Goal: Transaction & Acquisition: Purchase product/service

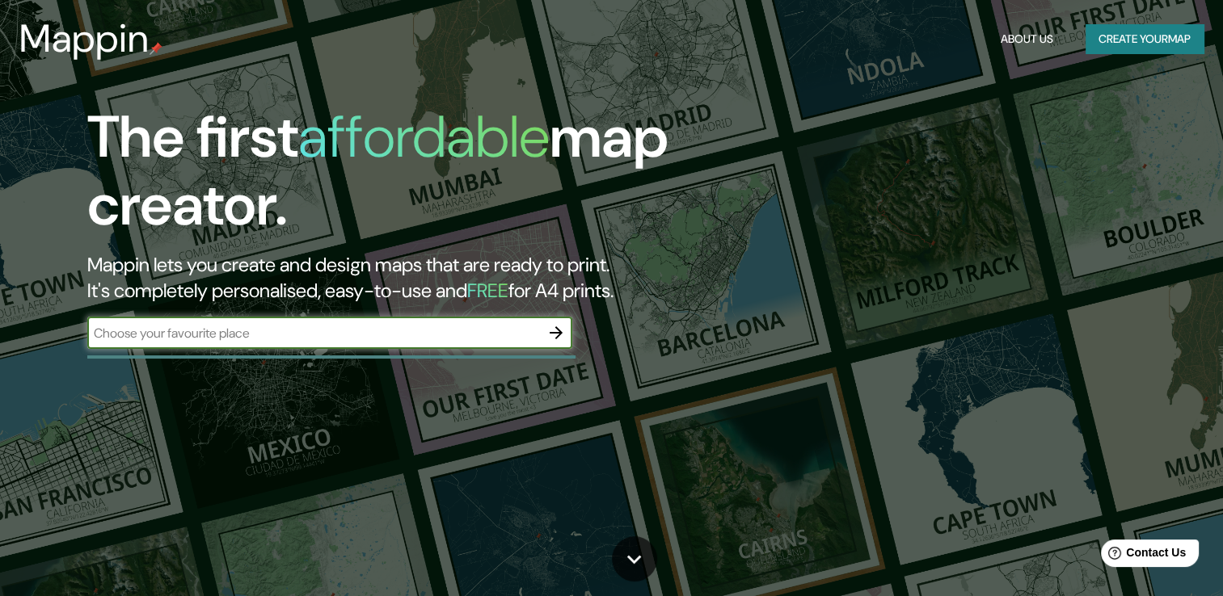
click at [552, 325] on icon "button" at bounding box center [555, 332] width 19 height 19
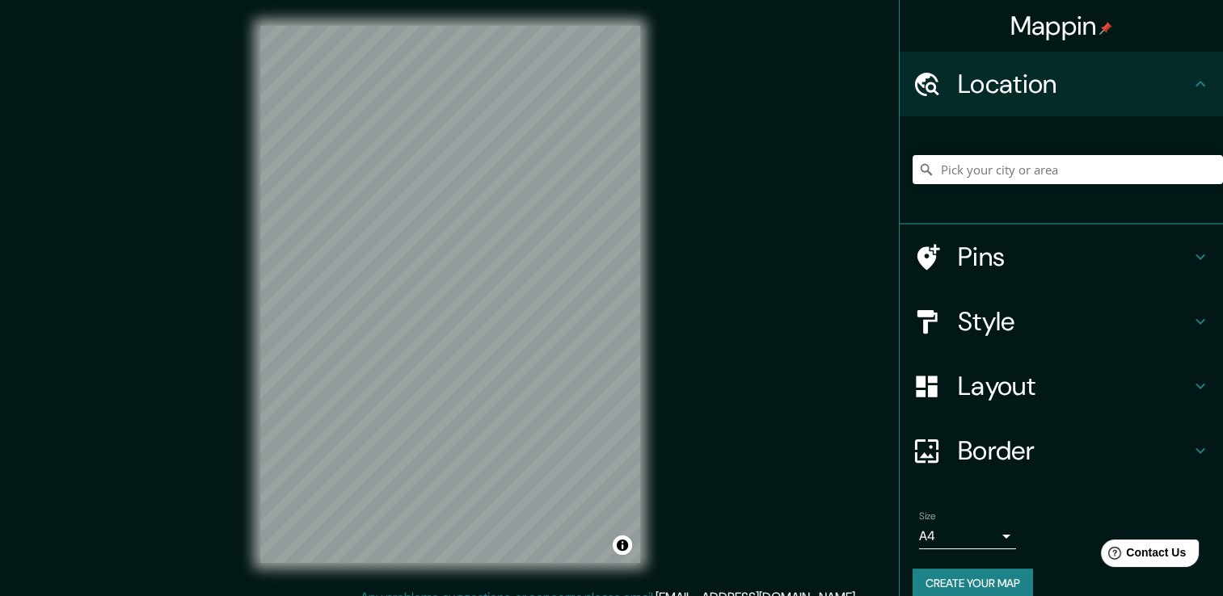
click at [963, 251] on h4 "Pins" at bounding box center [1074, 257] width 233 height 32
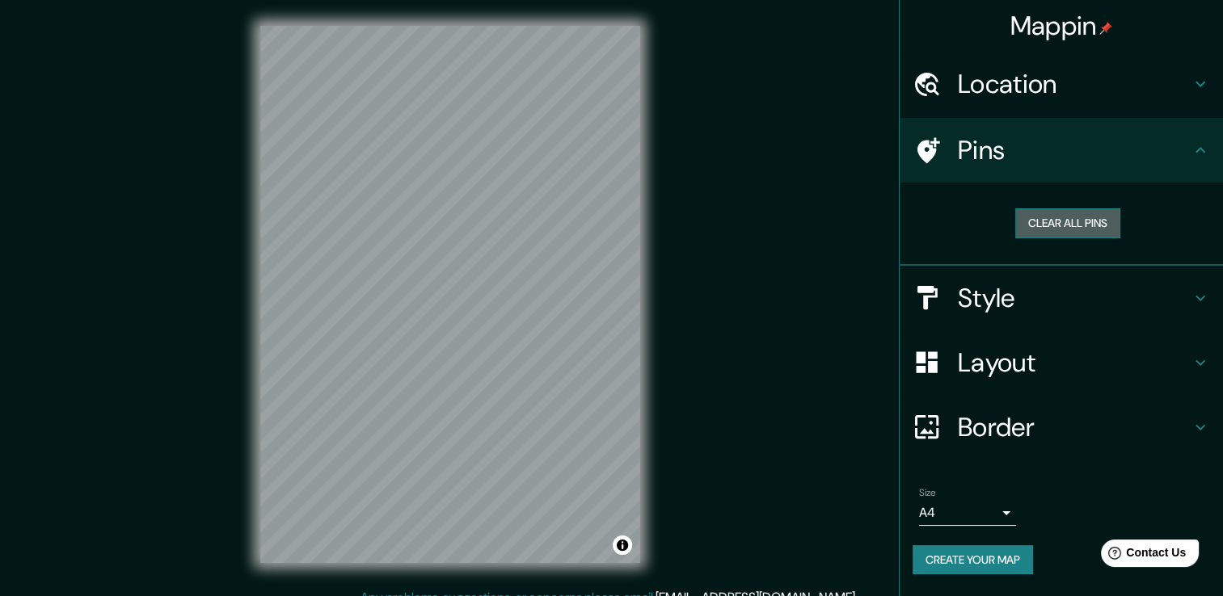
click at [1043, 221] on button "Clear all pins" at bounding box center [1067, 224] width 105 height 30
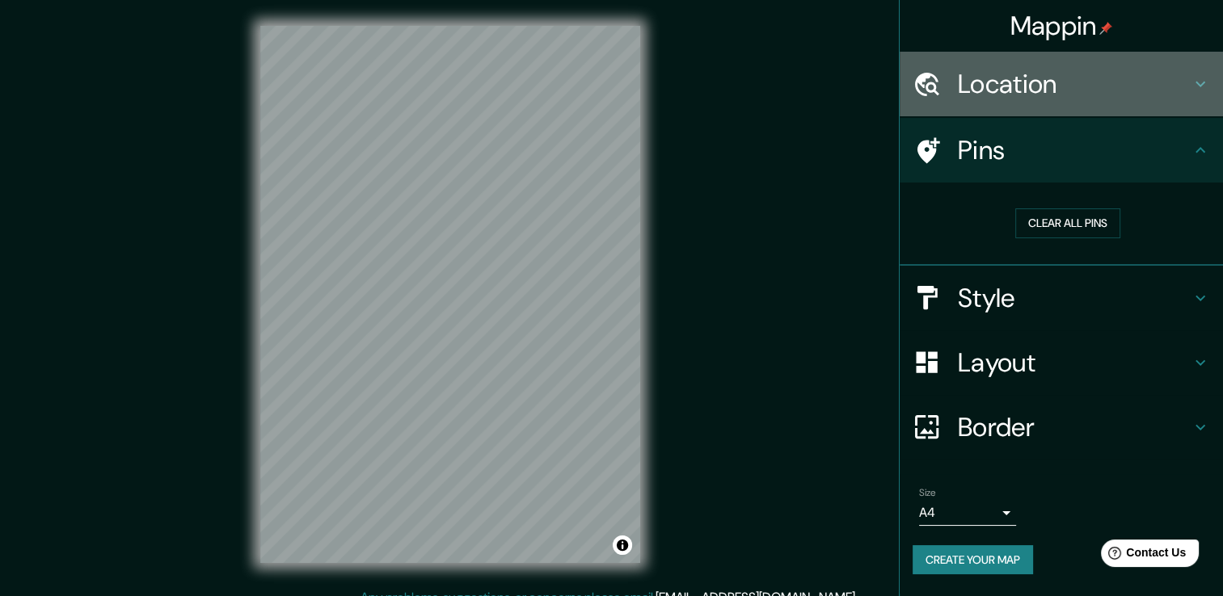
click at [969, 78] on h4 "Location" at bounding box center [1074, 84] width 233 height 32
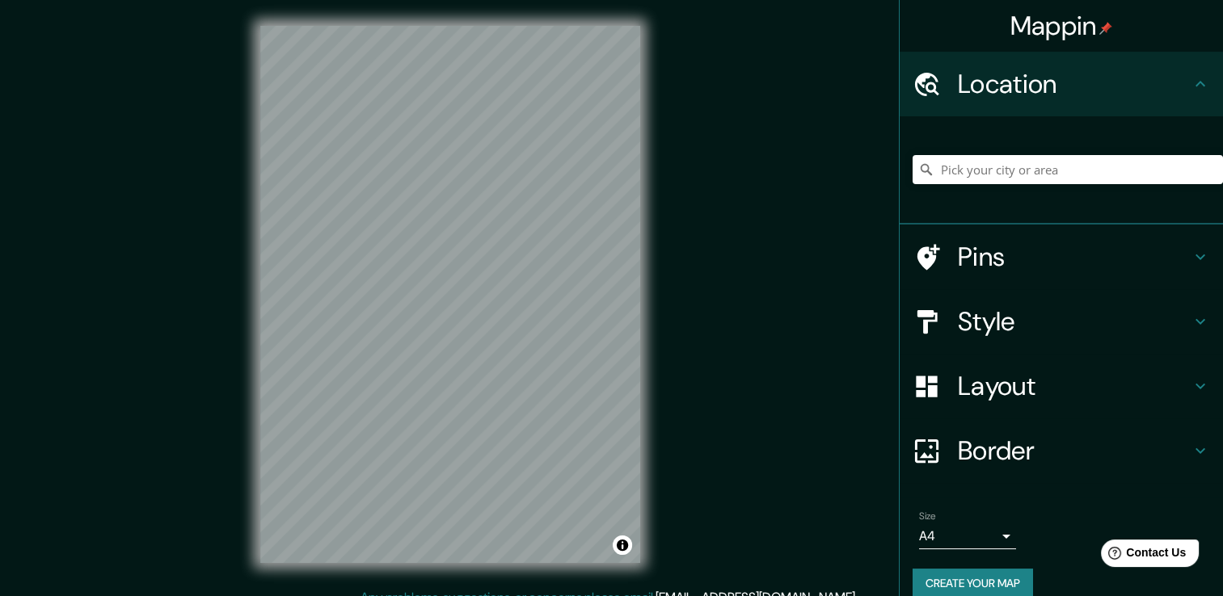
click at [988, 186] on div at bounding box center [1067, 169] width 310 height 81
click at [988, 179] on input "Pick your city or area" at bounding box center [1067, 169] width 310 height 29
paste input "c"
click at [1052, 175] on input "[GEOGRAPHIC_DATA], [GEOGRAPHIC_DATA], [GEOGRAPHIC_DATA], [GEOGRAPHIC_DATA]" at bounding box center [1067, 169] width 310 height 29
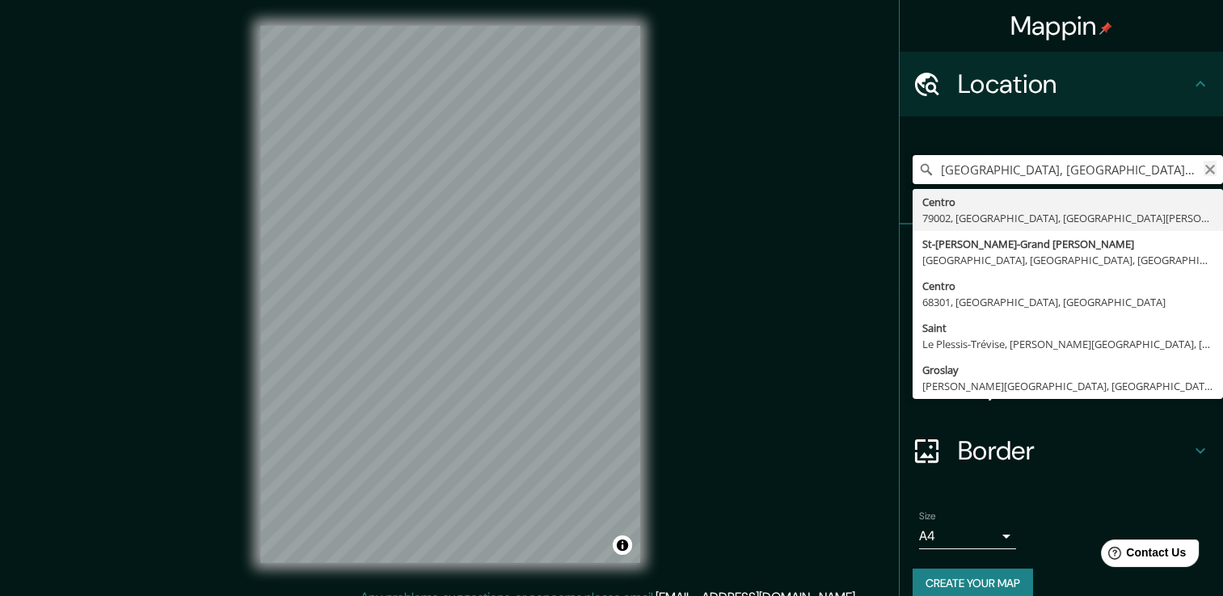
type input "[GEOGRAPHIC_DATA], [GEOGRAPHIC_DATA], [GEOGRAPHIC_DATA], [GEOGRAPHIC_DATA]"
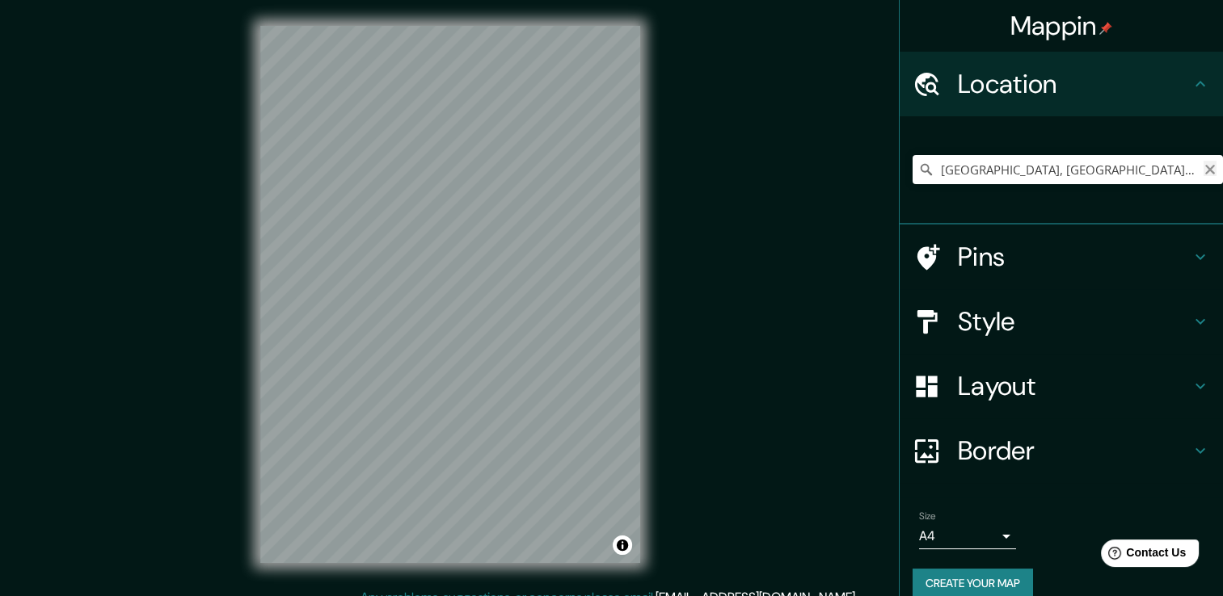
click at [1203, 171] on icon "Clear" at bounding box center [1209, 169] width 13 height 13
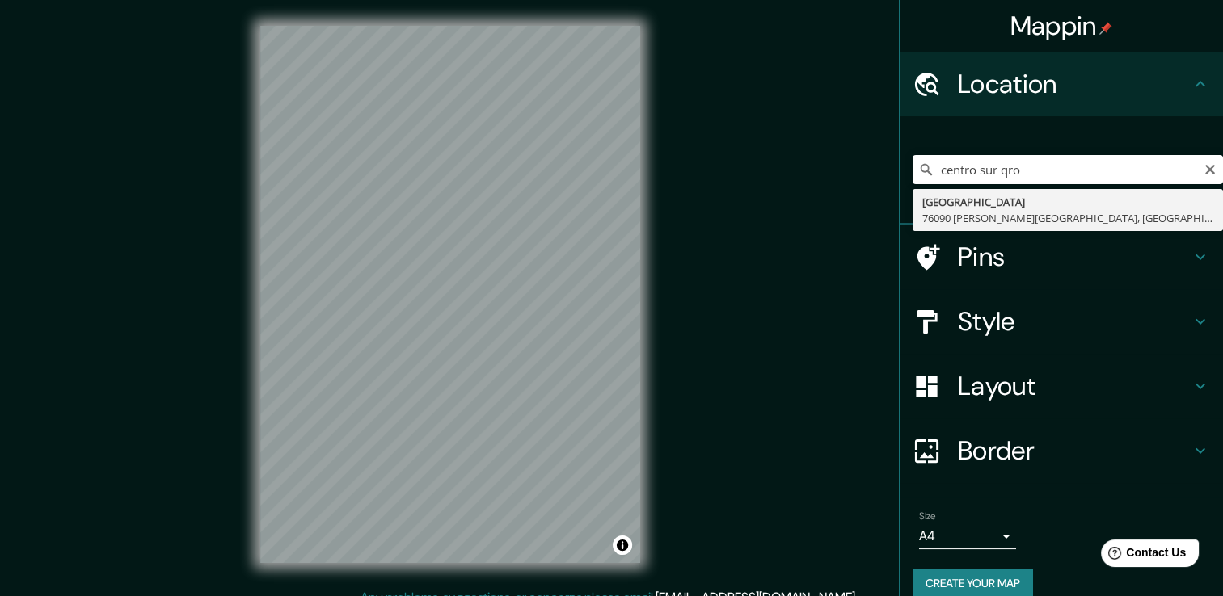
type input "[GEOGRAPHIC_DATA] [PERSON_NAME][GEOGRAPHIC_DATA], [GEOGRAPHIC_DATA], [GEOGRAPHI…"
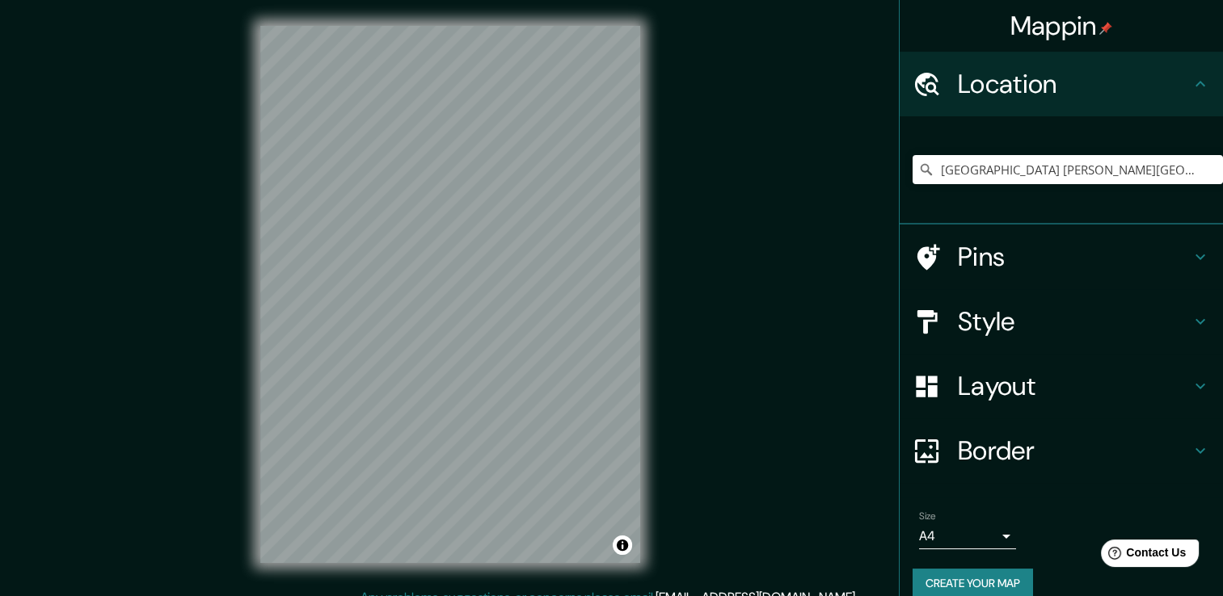
click at [980, 533] on body "Mappin Location [GEOGRAPHIC_DATA] [PERSON_NAME][GEOGRAPHIC_DATA], [GEOGRAPHIC_D…" at bounding box center [611, 298] width 1223 height 596
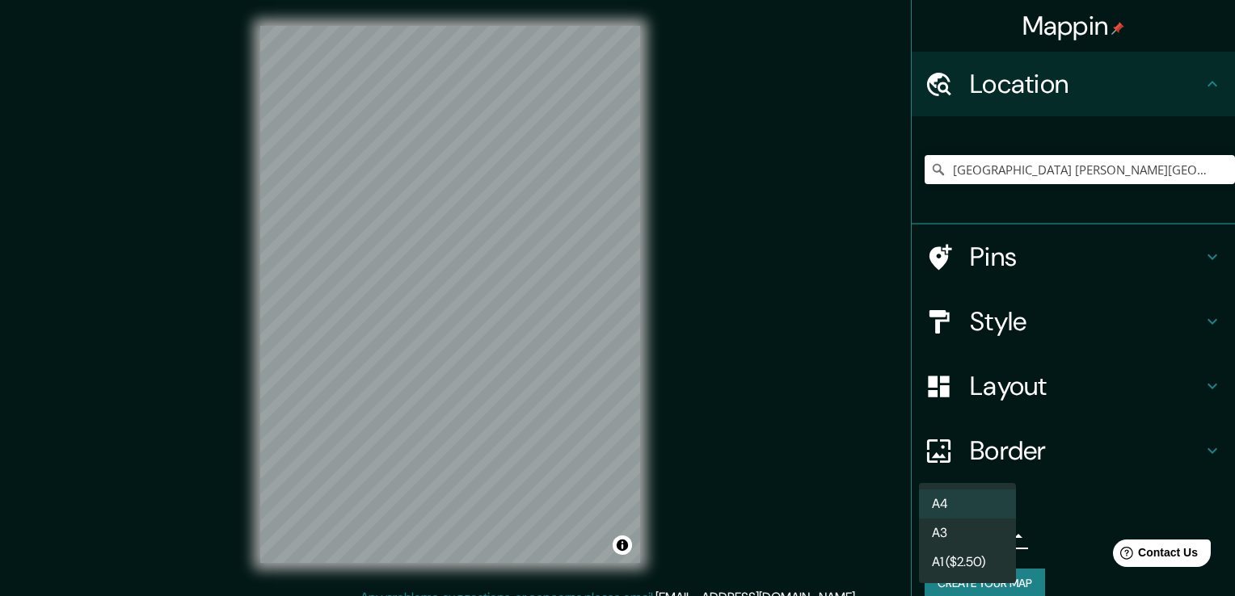
click at [959, 510] on li "A4" at bounding box center [967, 504] width 97 height 29
click at [975, 529] on body "Mappin Location [GEOGRAPHIC_DATA] [PERSON_NAME][GEOGRAPHIC_DATA], [GEOGRAPHIC_D…" at bounding box center [617, 298] width 1235 height 596
click at [950, 522] on li "A3" at bounding box center [967, 533] width 97 height 29
type input "a4"
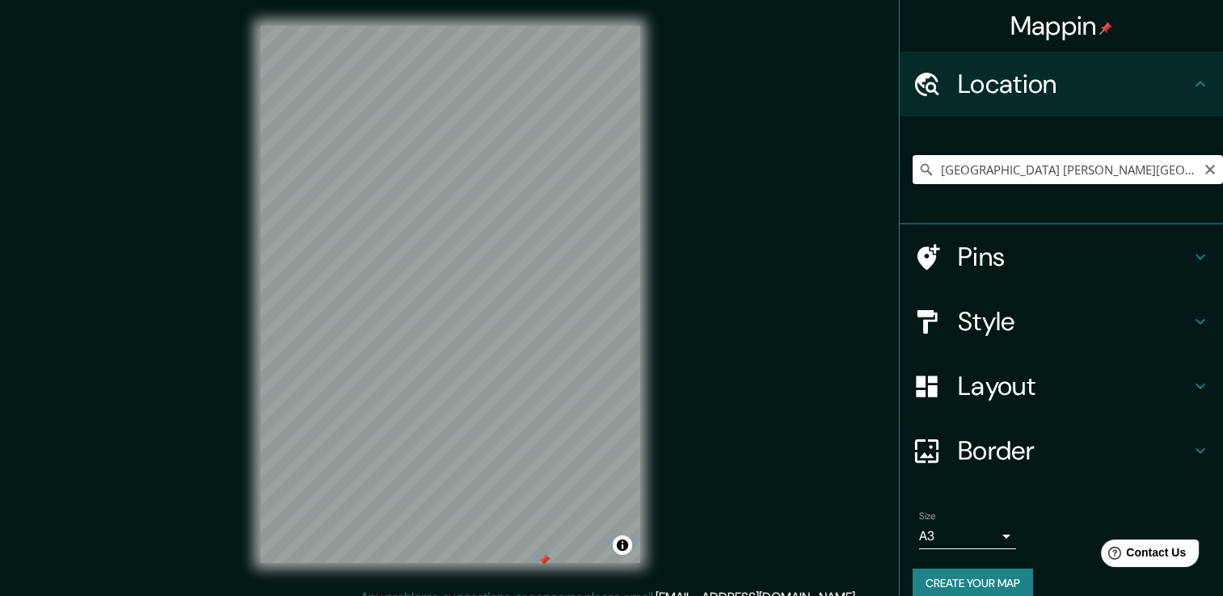
click at [997, 163] on input "[GEOGRAPHIC_DATA] [PERSON_NAME][GEOGRAPHIC_DATA], [GEOGRAPHIC_DATA], [GEOGRAPHI…" at bounding box center [1067, 169] width 310 height 29
click at [963, 245] on h4 "Pins" at bounding box center [1074, 257] width 233 height 32
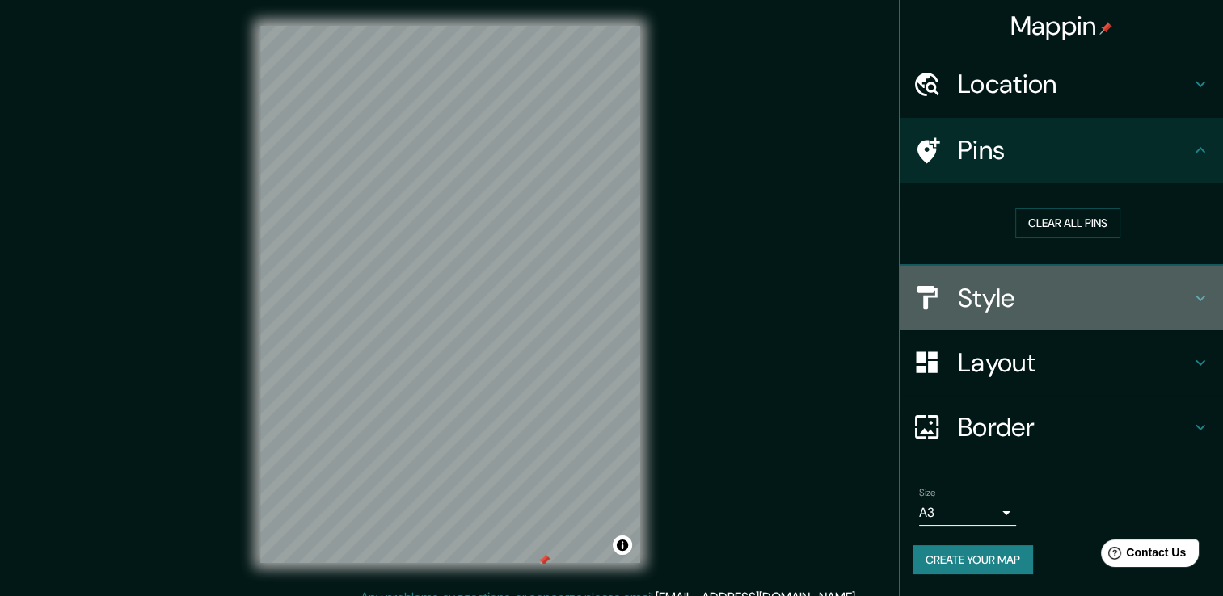
click at [991, 300] on h4 "Style" at bounding box center [1074, 298] width 233 height 32
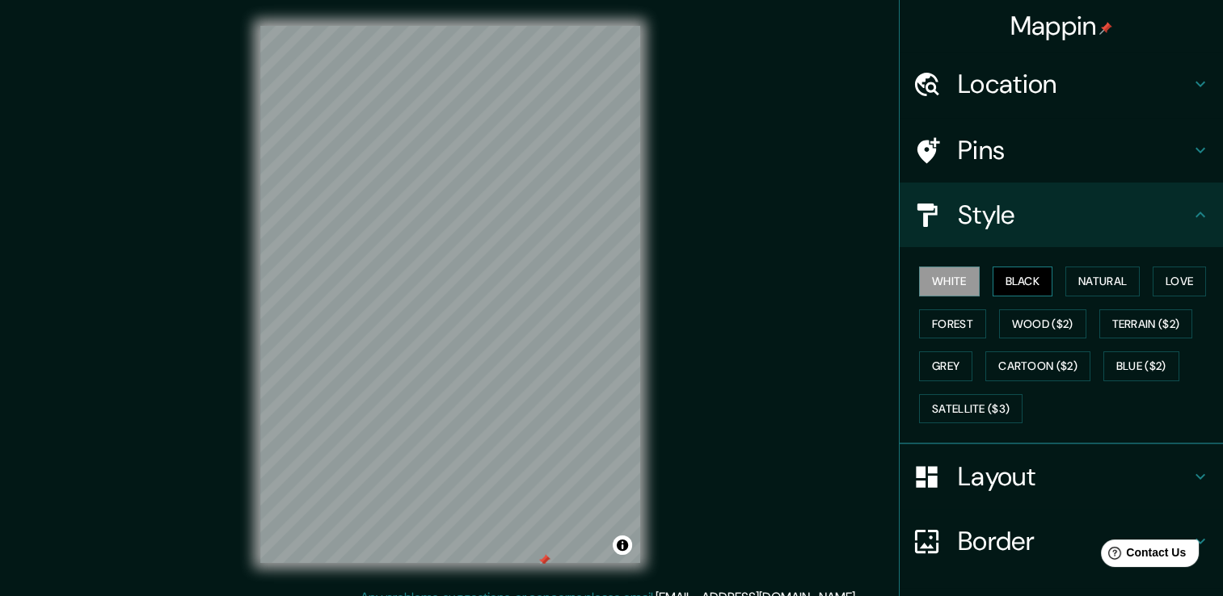
click at [1015, 271] on button "Black" at bounding box center [1022, 282] width 61 height 30
click at [1065, 276] on button "Natural" at bounding box center [1102, 282] width 74 height 30
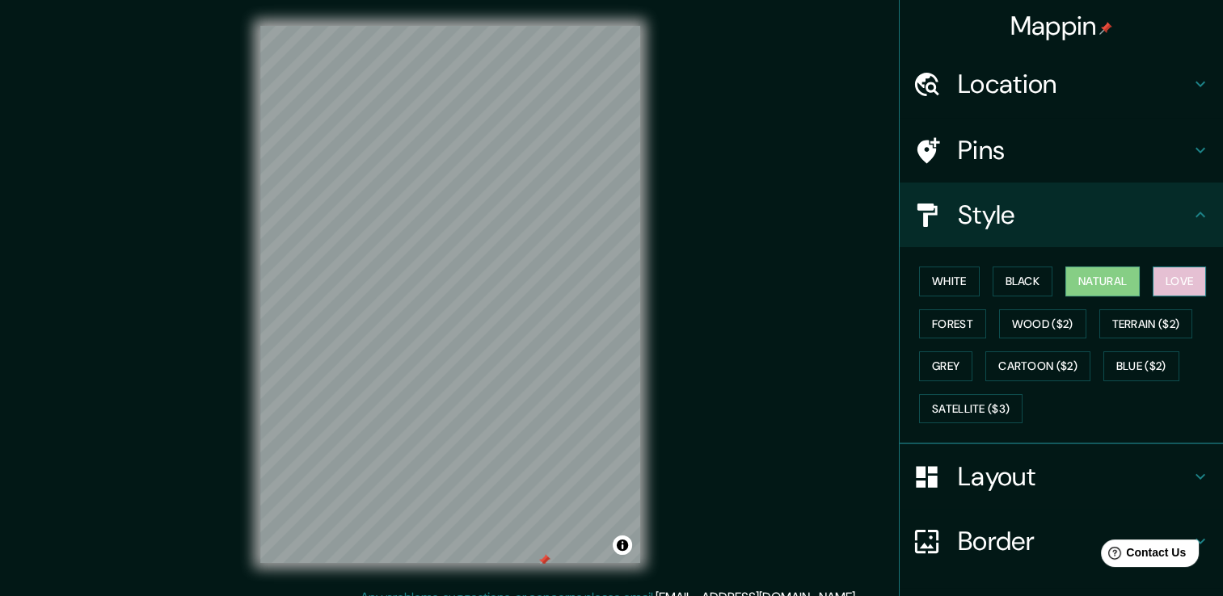
click at [1159, 276] on button "Love" at bounding box center [1178, 282] width 53 height 30
click at [1102, 282] on button "Natural" at bounding box center [1102, 282] width 74 height 30
click at [1041, 288] on button "Black" at bounding box center [1022, 282] width 61 height 30
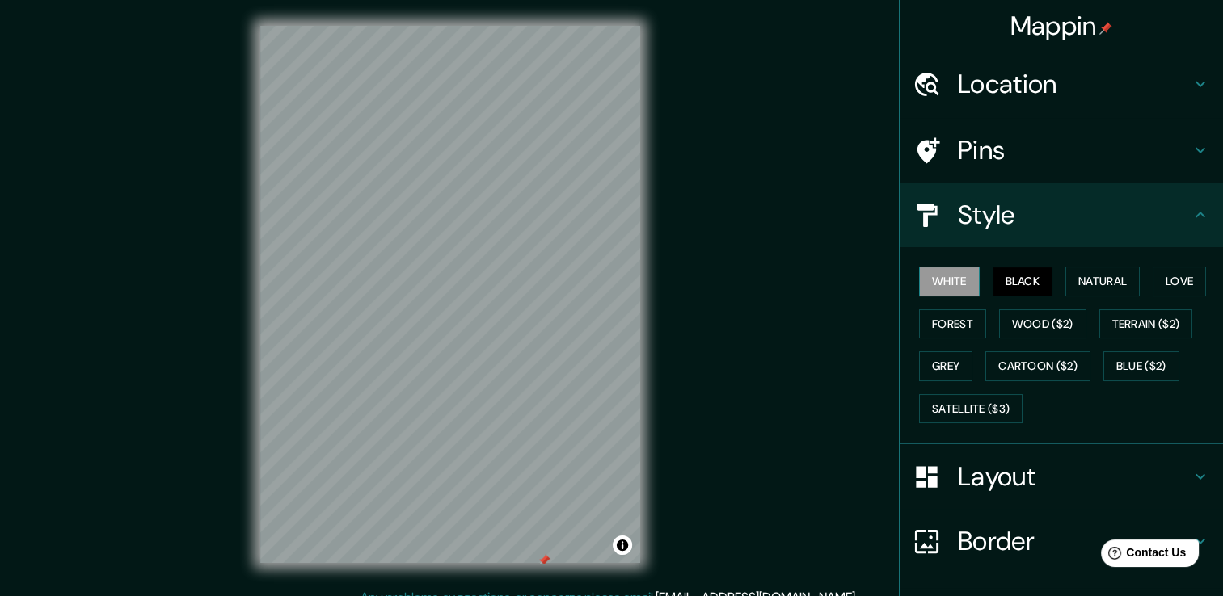
click at [942, 283] on button "White" at bounding box center [949, 282] width 61 height 30
click at [946, 402] on button "Satellite ($3)" at bounding box center [970, 409] width 103 height 30
click at [940, 276] on button "White" at bounding box center [949, 282] width 61 height 30
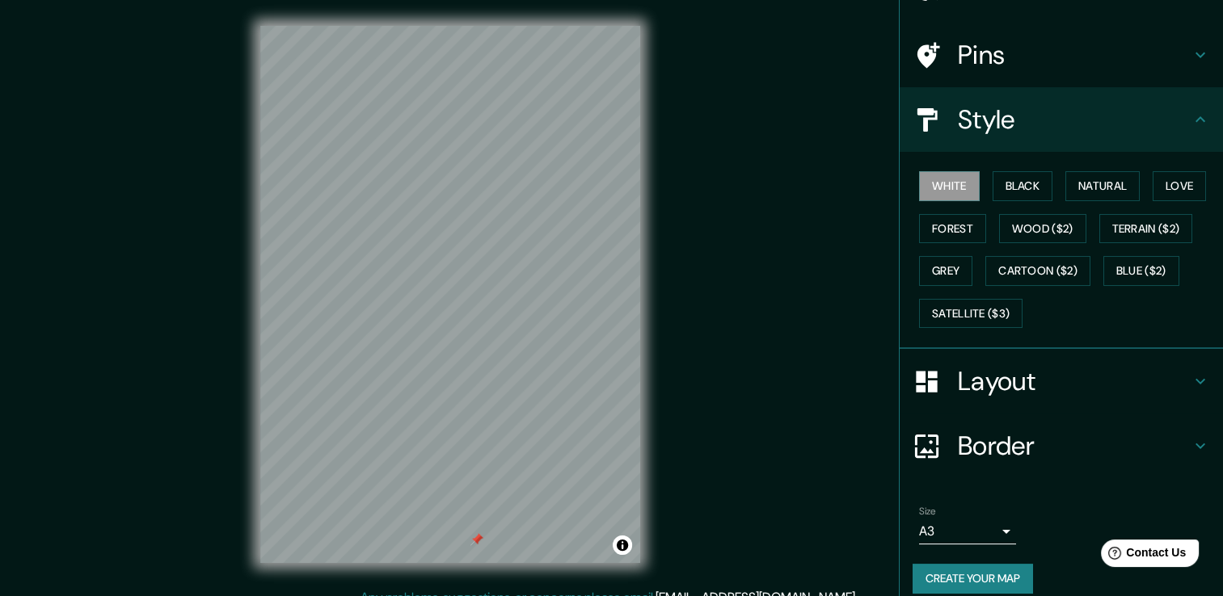
scroll to position [109, 0]
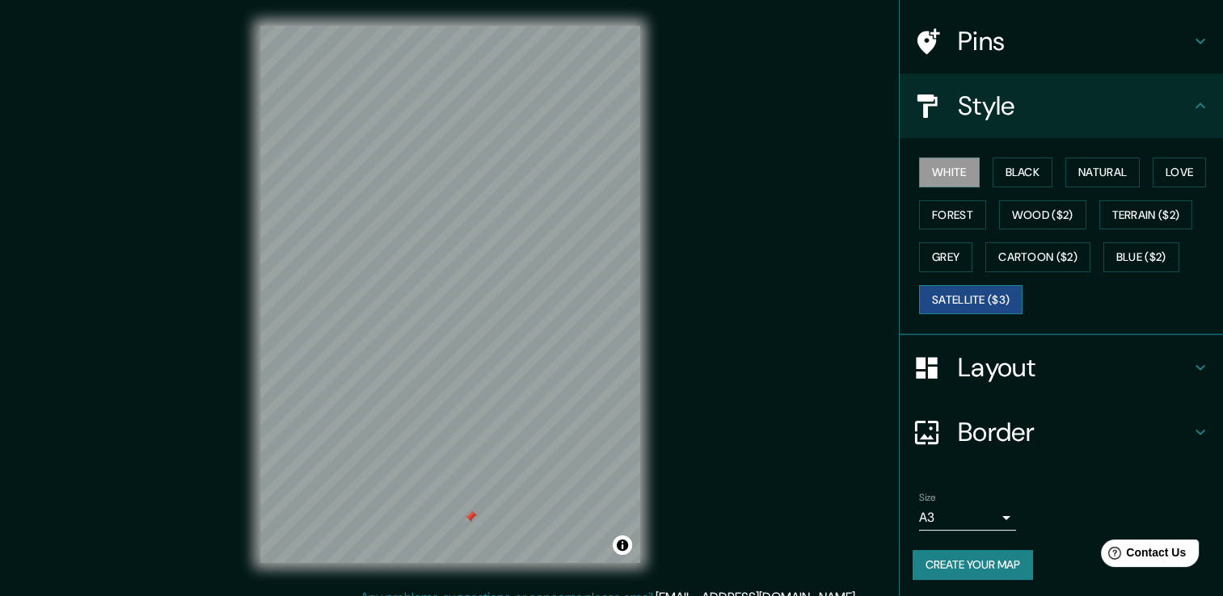
click at [954, 293] on button "Satellite ($3)" at bounding box center [970, 300] width 103 height 30
click at [944, 162] on button "White" at bounding box center [949, 173] width 61 height 30
click at [946, 302] on button "Satellite ($3)" at bounding box center [970, 300] width 103 height 30
click at [935, 178] on button "White" at bounding box center [949, 173] width 61 height 30
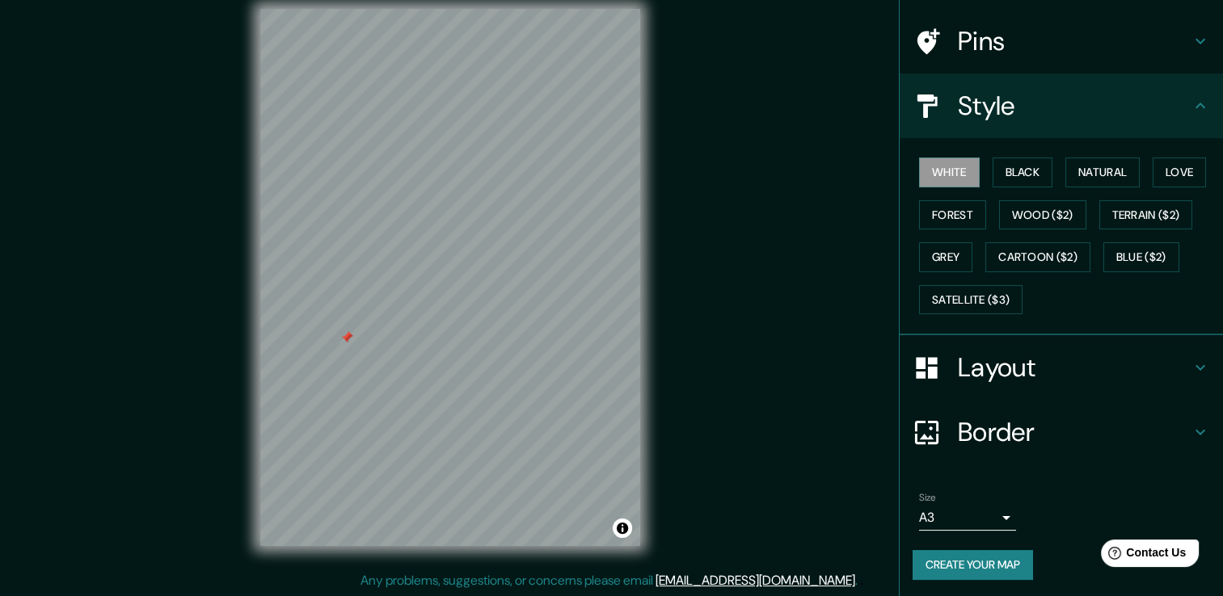
scroll to position [18, 0]
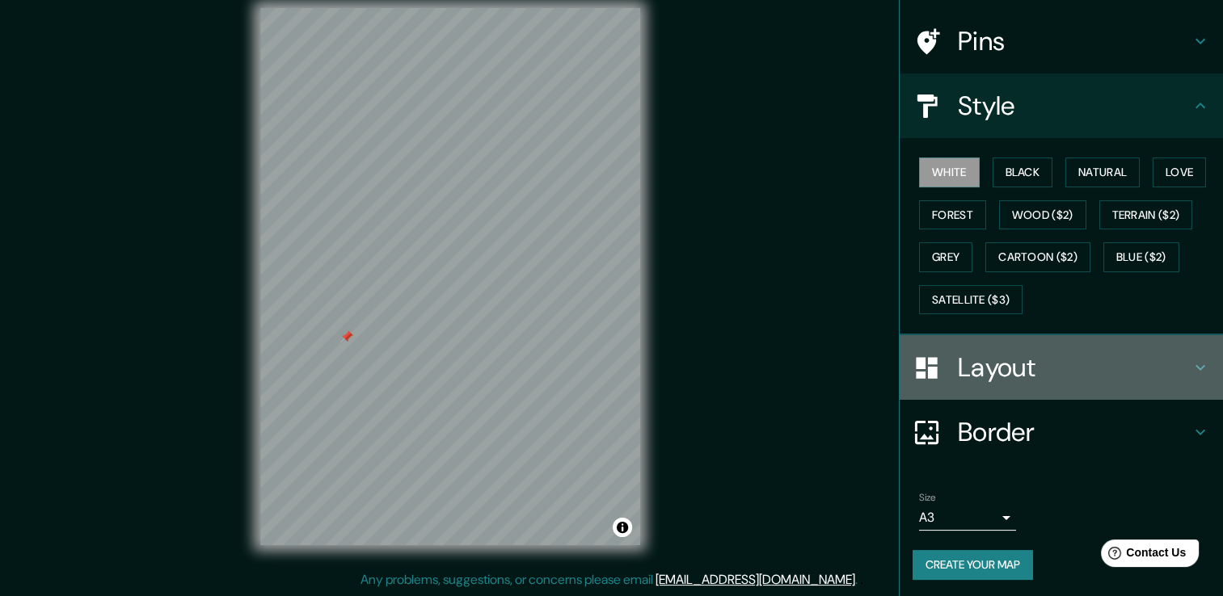
click at [999, 376] on h4 "Layout" at bounding box center [1074, 368] width 233 height 32
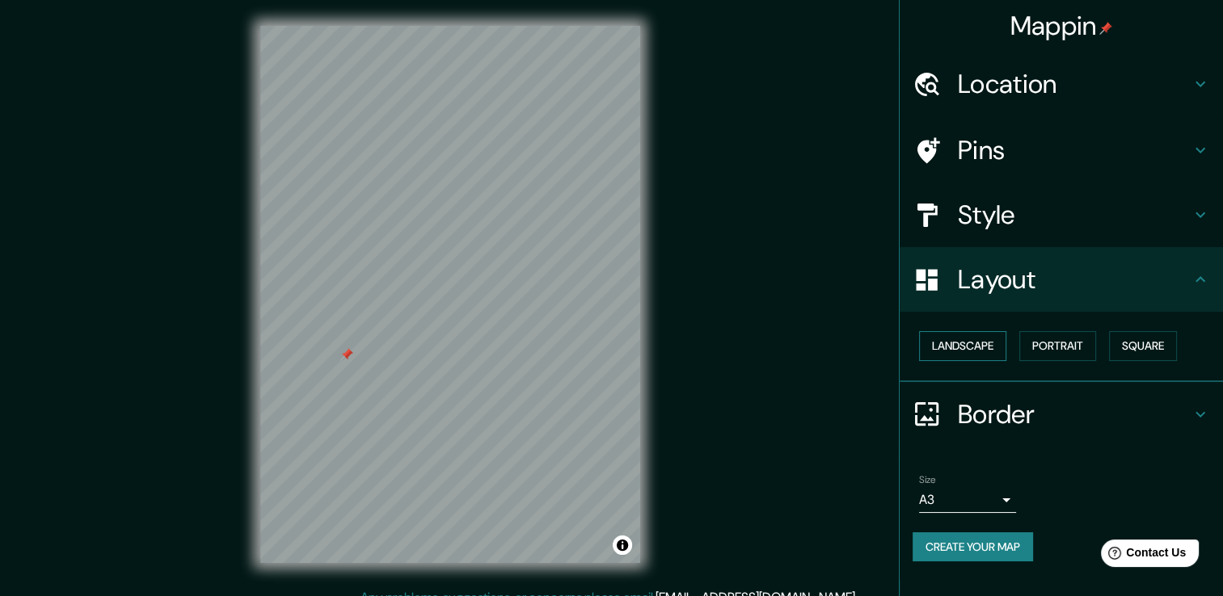
scroll to position [0, 0]
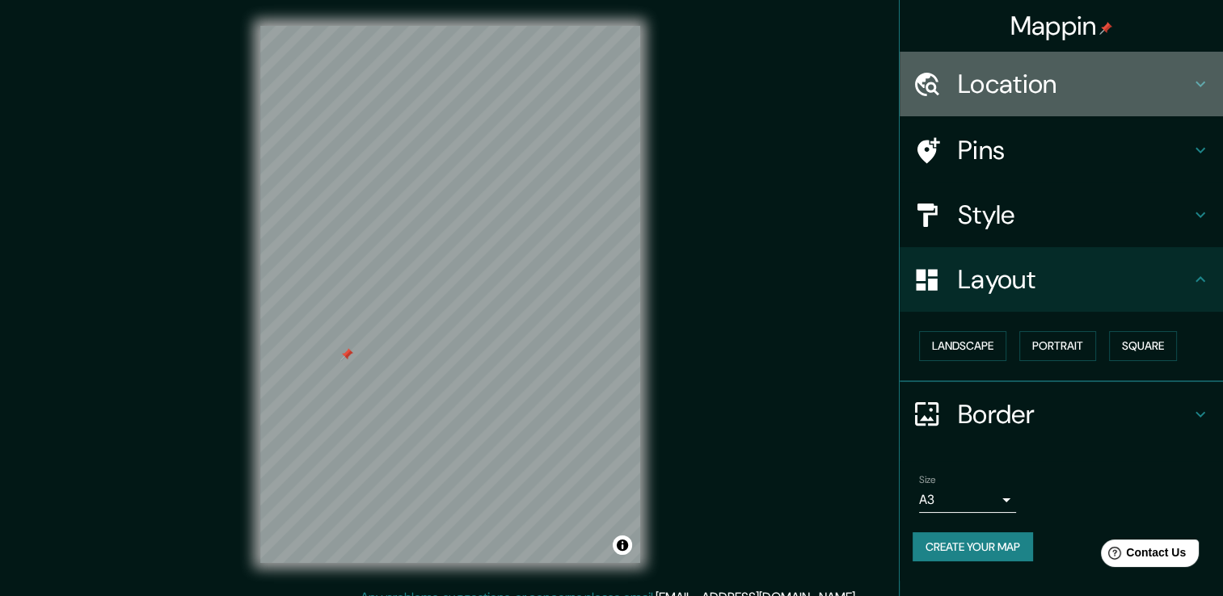
click at [1032, 71] on h4 "Location" at bounding box center [1074, 84] width 233 height 32
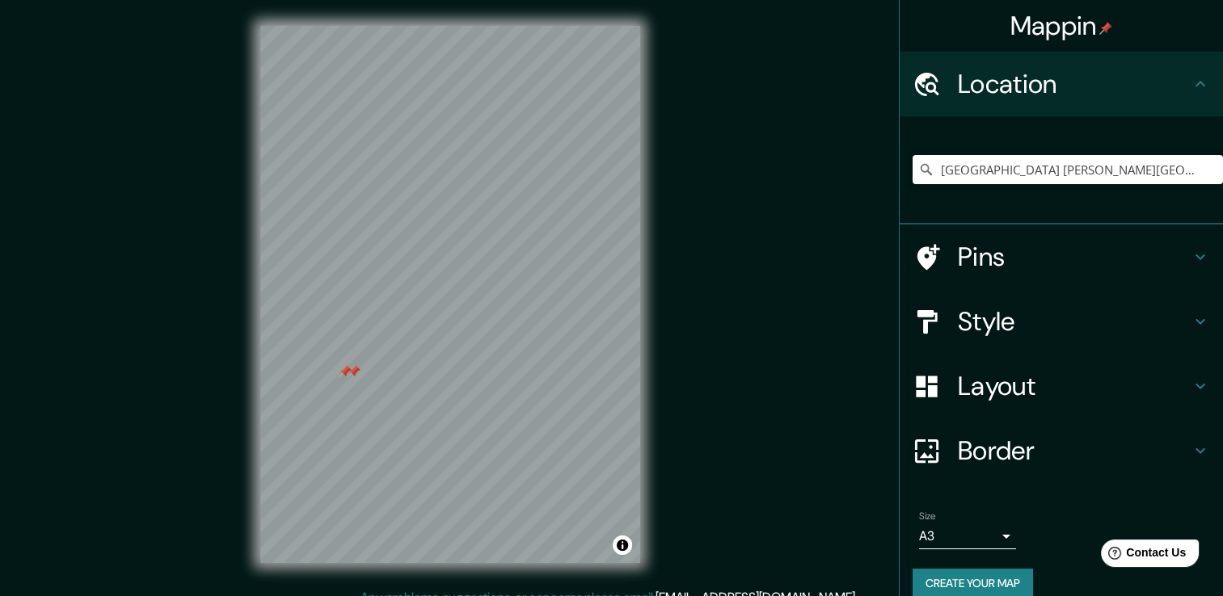
drag, startPoint x: 342, startPoint y: 374, endPoint x: 354, endPoint y: 372, distance: 12.4
click at [354, 372] on div at bounding box center [354, 371] width 13 height 13
click at [411, 236] on div at bounding box center [415, 231] width 13 height 13
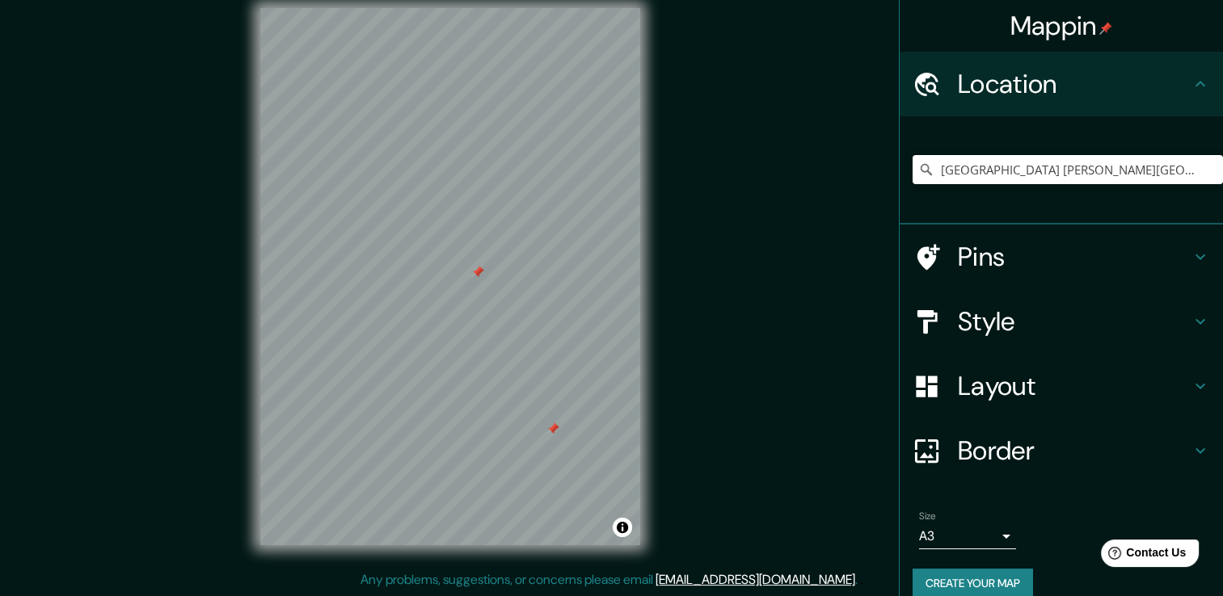
click at [968, 325] on h4 "Style" at bounding box center [1074, 321] width 233 height 32
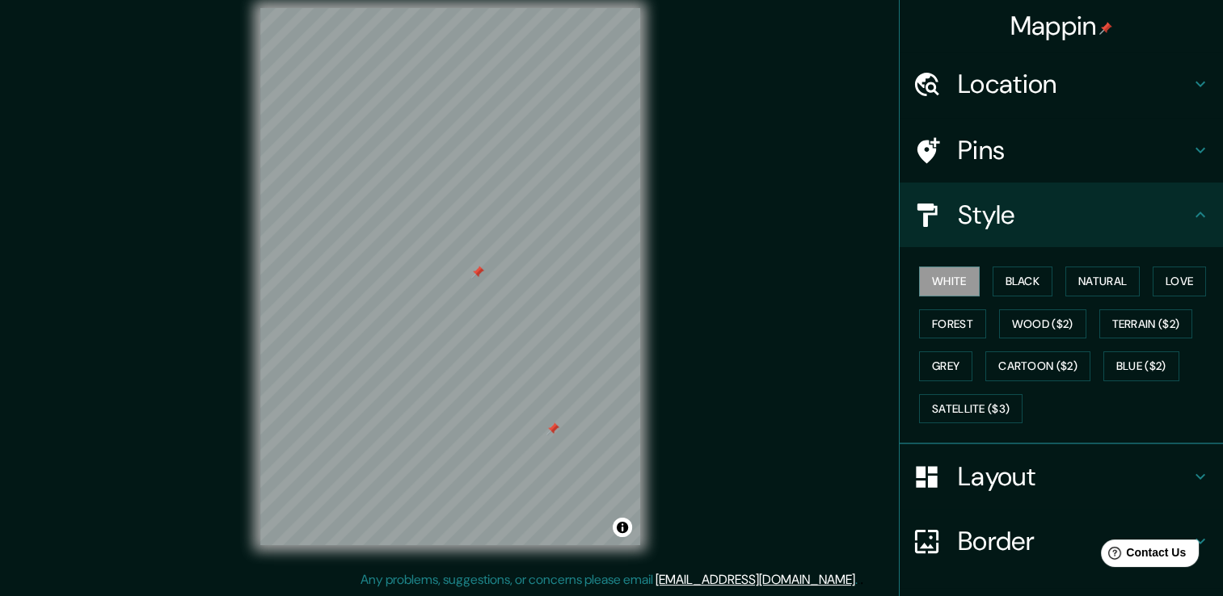
click at [980, 150] on h4 "Pins" at bounding box center [1074, 150] width 233 height 32
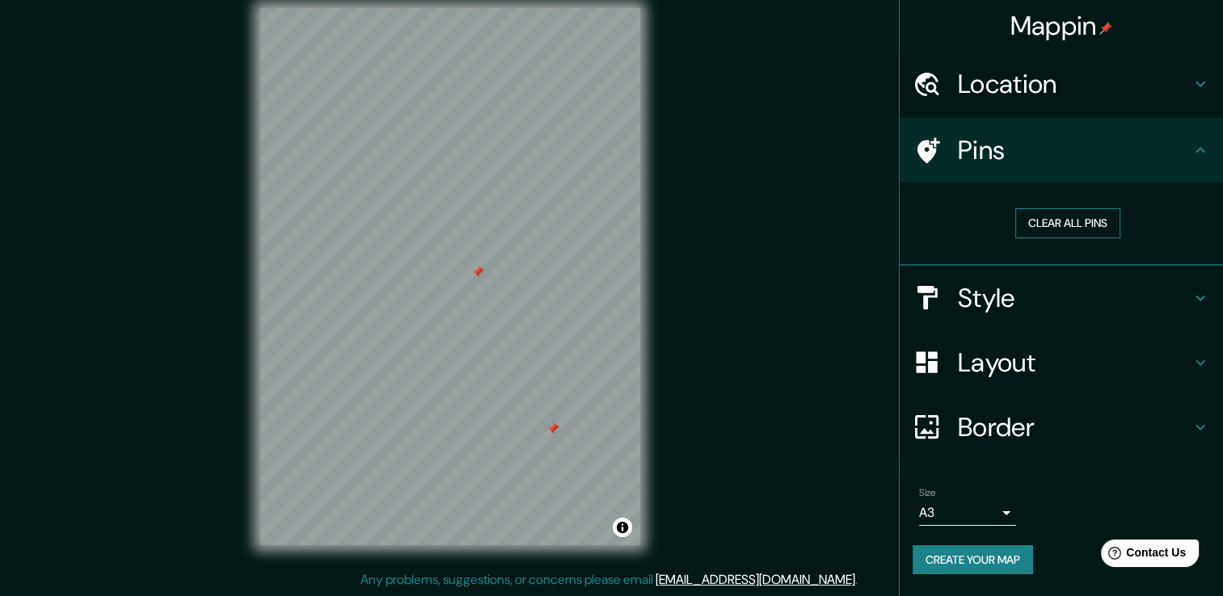
click at [1064, 230] on button "Clear all pins" at bounding box center [1067, 224] width 105 height 30
click at [954, 141] on div at bounding box center [934, 151] width 45 height 28
